Goal: Task Accomplishment & Management: Manage account settings

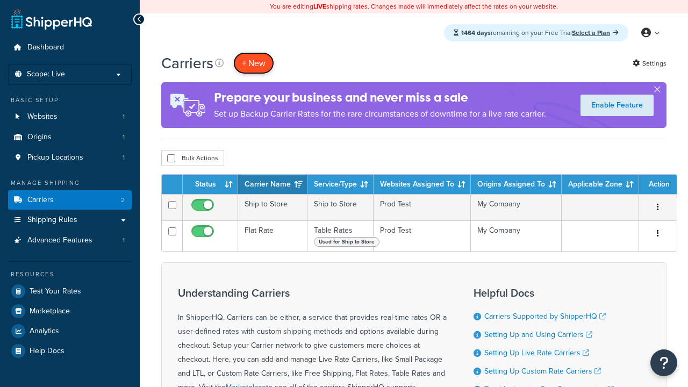
click at [254, 63] on button "+ New" at bounding box center [253, 63] width 41 height 22
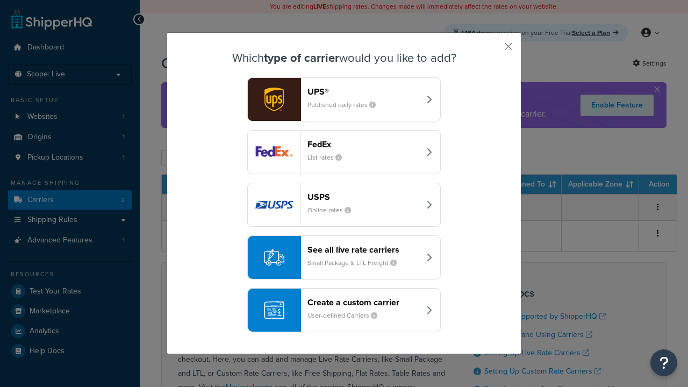
click at [363, 142] on header "FedEx" at bounding box center [363, 144] width 112 height 10
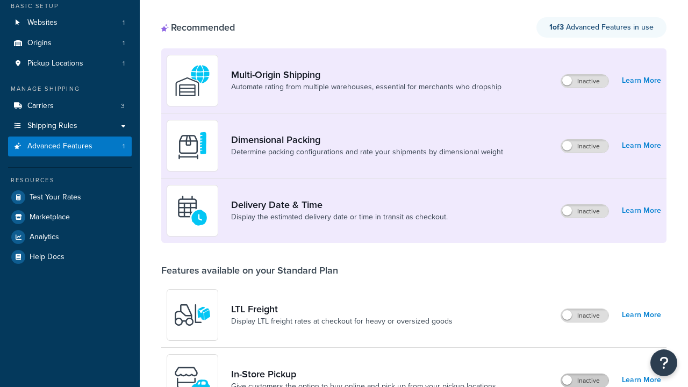
click at [585, 374] on label "Inactive" at bounding box center [584, 380] width 47 height 13
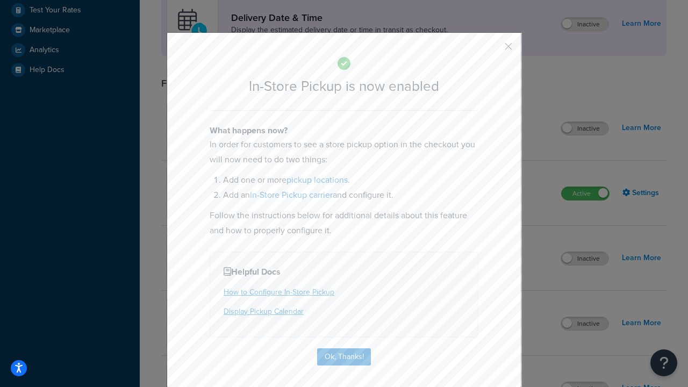
click at [492, 50] on button "button" at bounding box center [492, 50] width 3 height 3
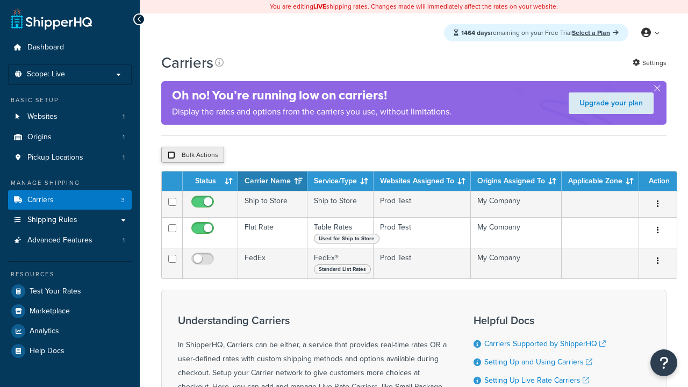
click at [171, 155] on input "checkbox" at bounding box center [171, 155] width 8 height 8
checkbox input "true"
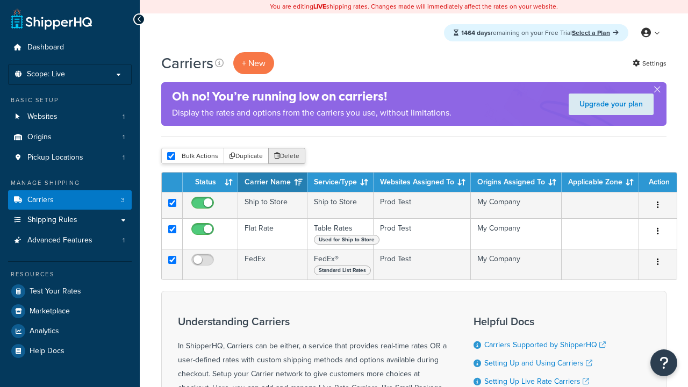
click at [289, 156] on button "Delete" at bounding box center [286, 156] width 37 height 16
